Goal: Task Accomplishment & Management: Use online tool/utility

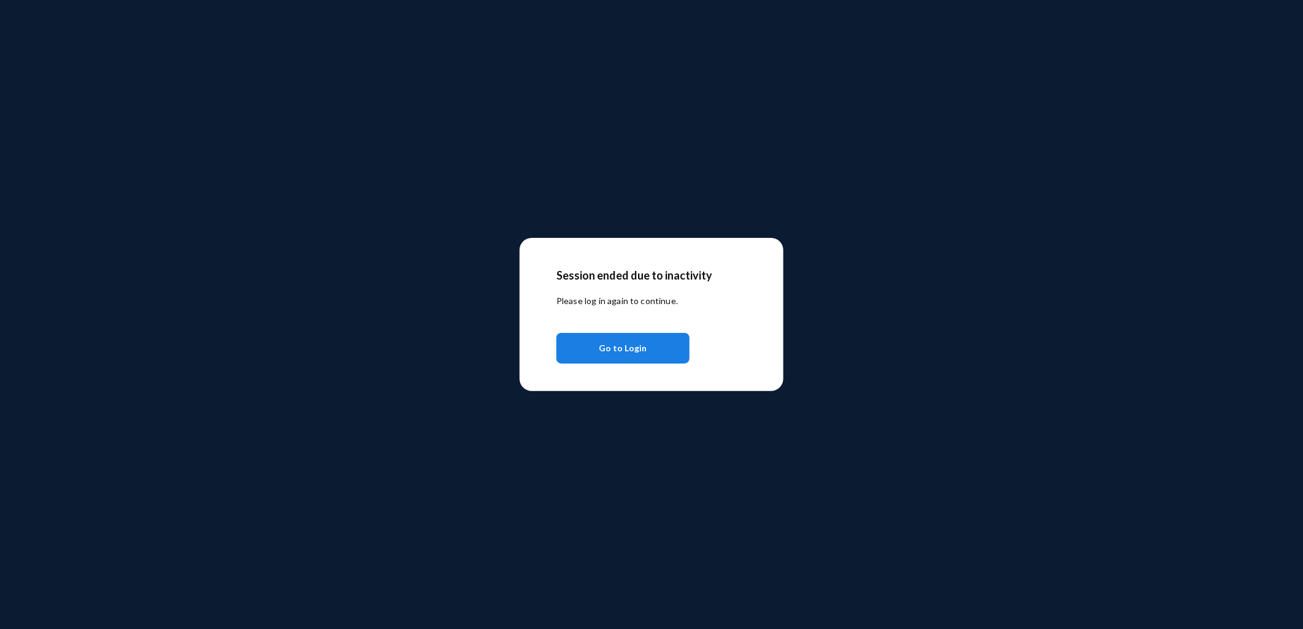
click at [603, 338] on span "Go to Login" at bounding box center [623, 348] width 48 height 22
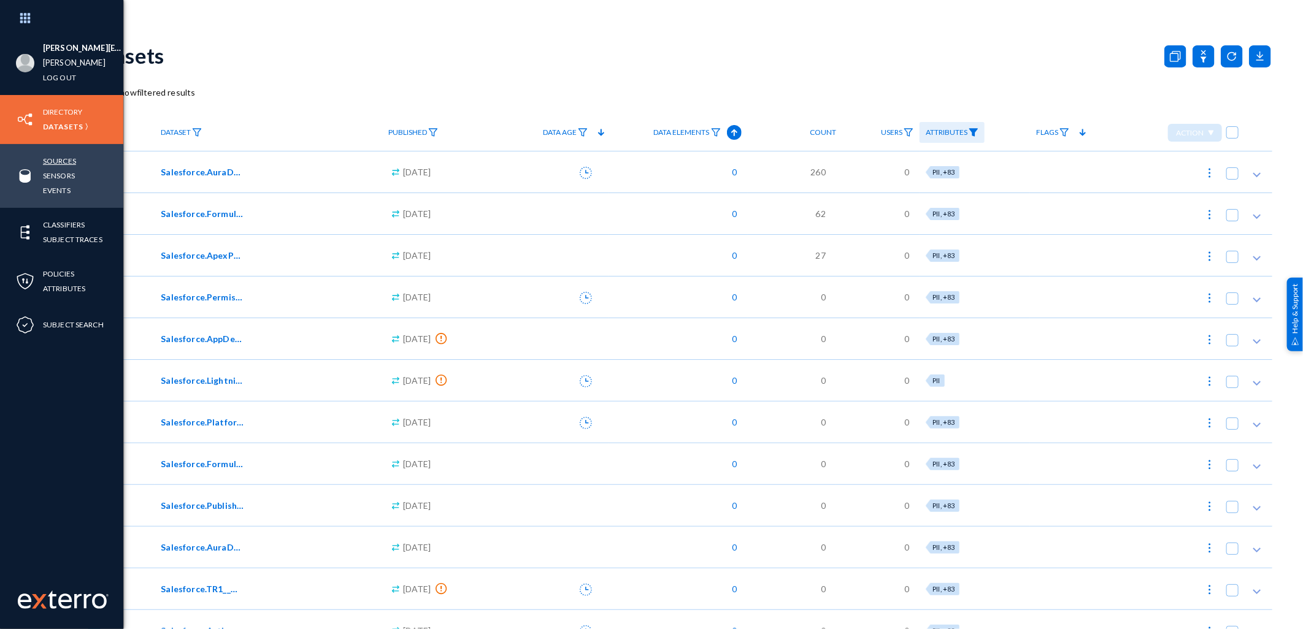
click at [71, 161] on link "Sources" at bounding box center [59, 161] width 33 height 14
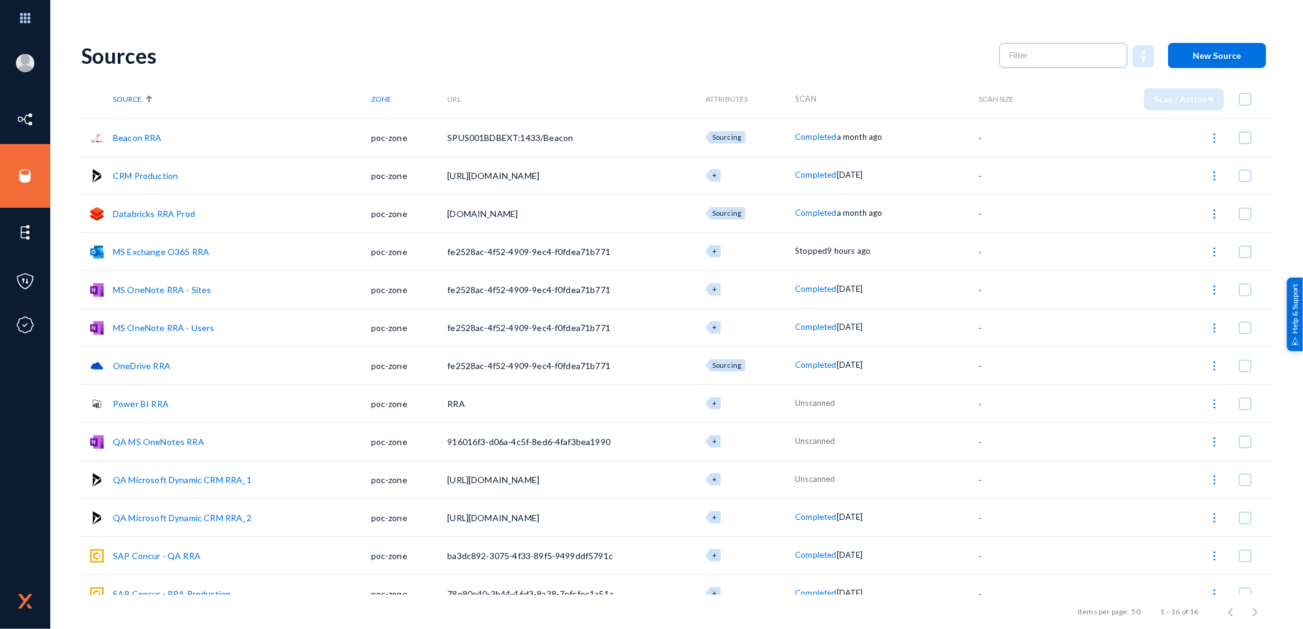
scroll to position [131, 0]
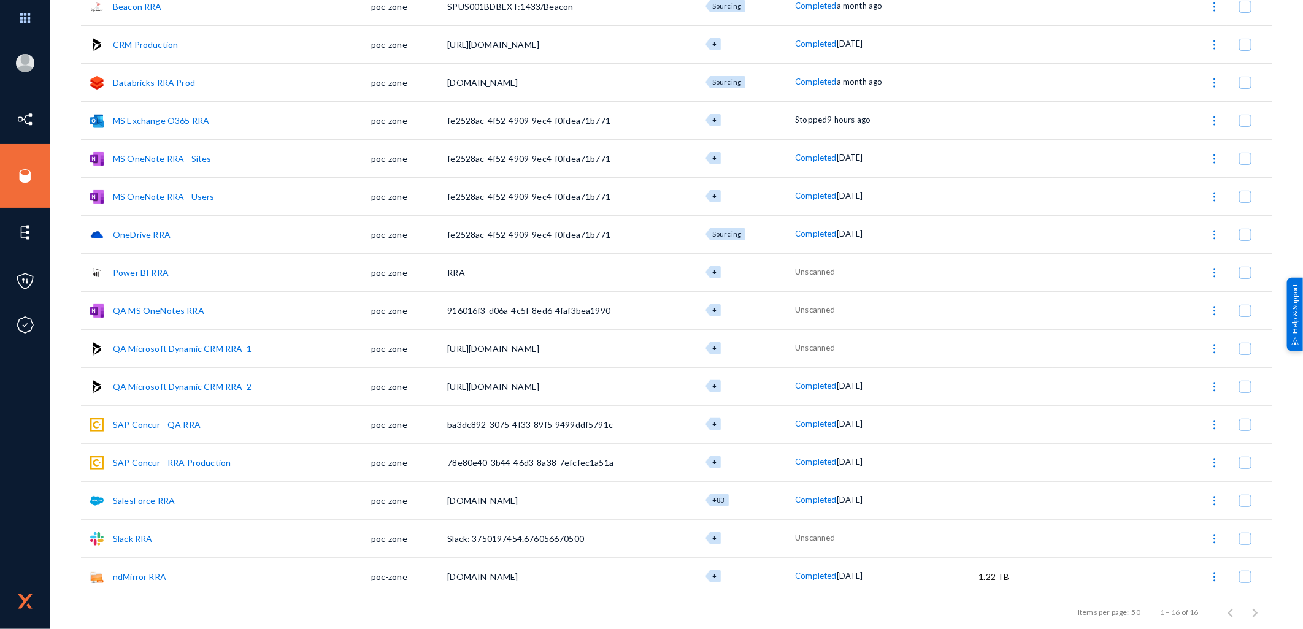
click at [136, 540] on link "Slack RRA" at bounding box center [132, 539] width 39 height 10
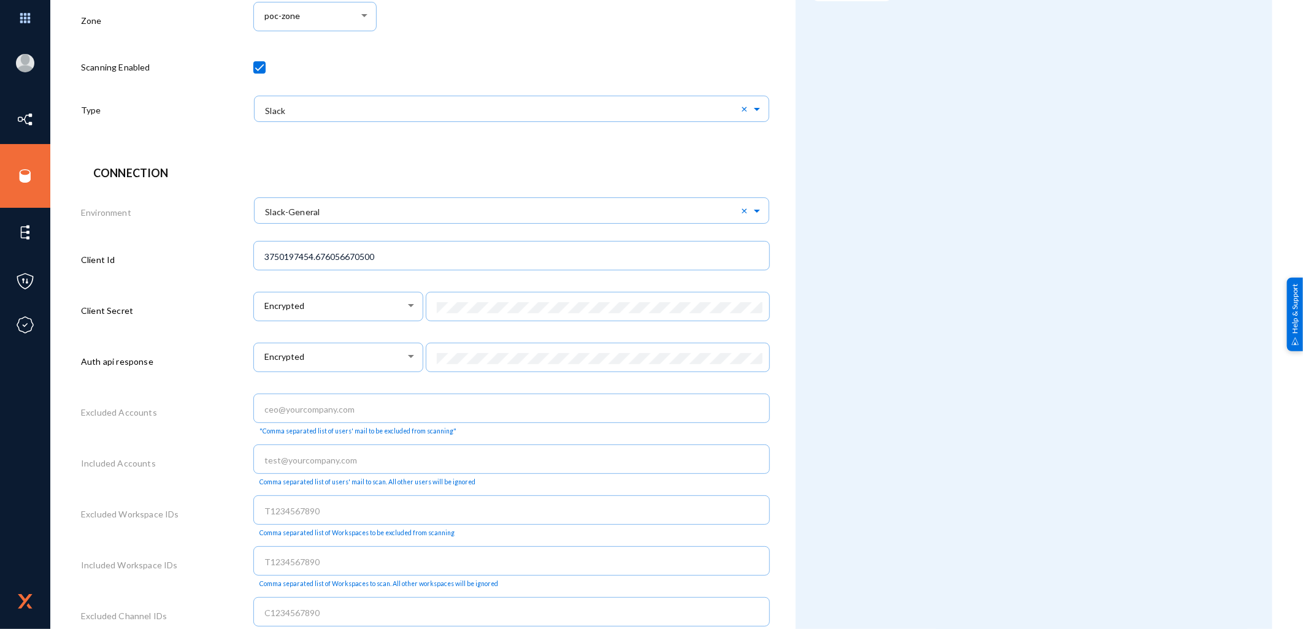
scroll to position [391, 0]
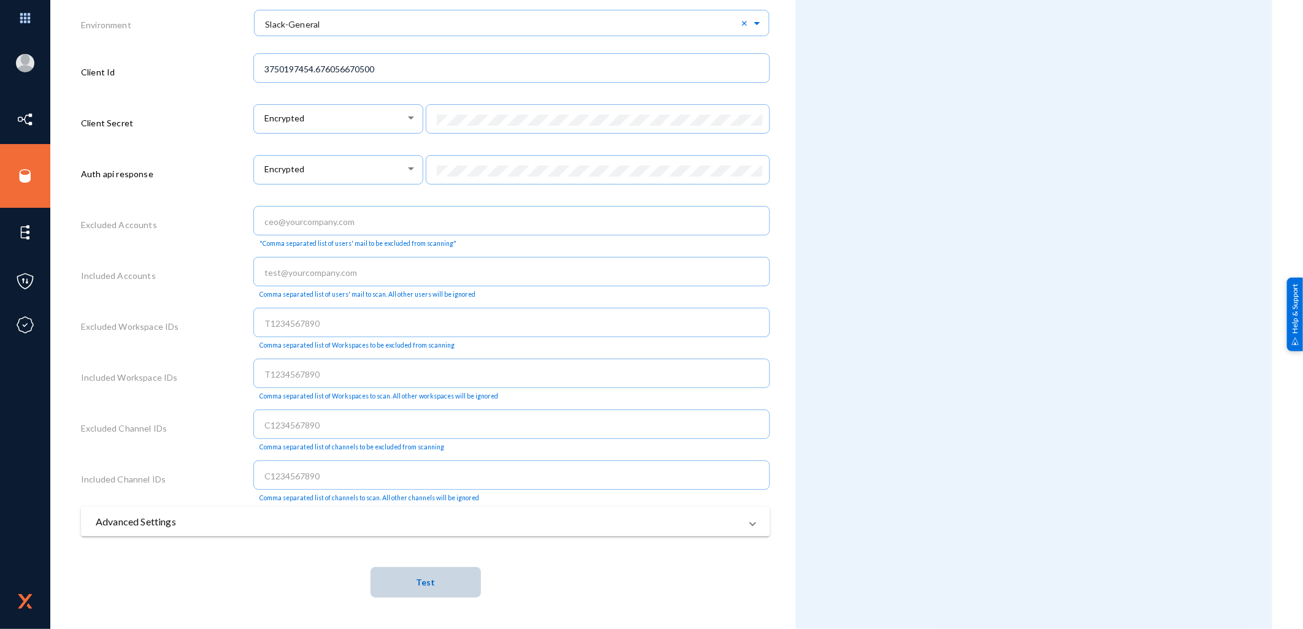
click at [421, 581] on span "Test" at bounding box center [425, 582] width 19 height 10
